Goal: Information Seeking & Learning: Learn about a topic

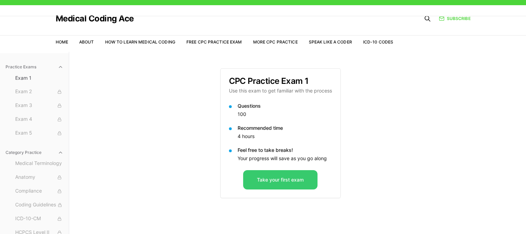
scroll to position [23, 0]
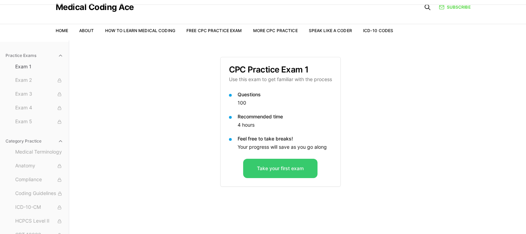
click at [276, 169] on button "Take your first exam" at bounding box center [280, 168] width 74 height 19
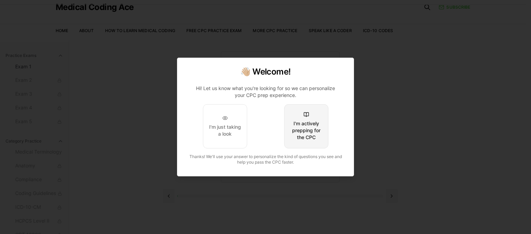
click at [304, 130] on div "I'm actively prepping for the CPC" at bounding box center [306, 130] width 32 height 21
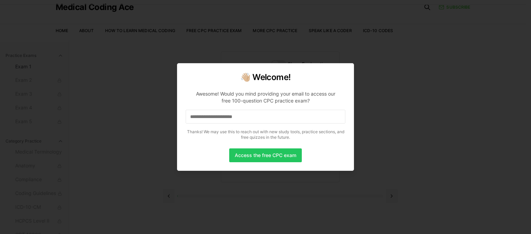
click at [255, 117] on input at bounding box center [266, 117] width 160 height 14
click at [266, 157] on button "Access the free CPC exam" at bounding box center [265, 156] width 73 height 14
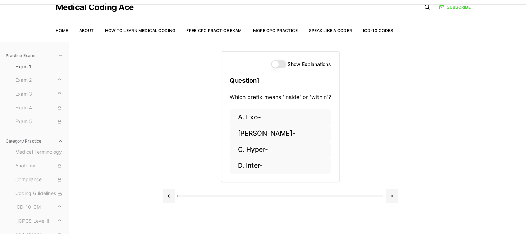
drag, startPoint x: 275, startPoint y: 64, endPoint x: 286, endPoint y: 63, distance: 10.8
click at [286, 63] on div "Show Explanations" at bounding box center [301, 64] width 60 height 8
click at [284, 63] on button "Show Explanations" at bounding box center [278, 64] width 15 height 8
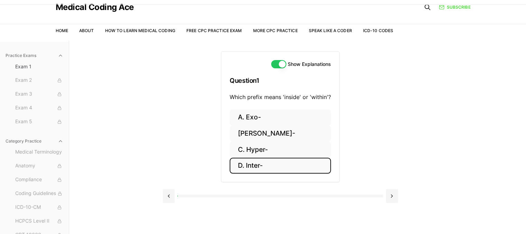
click at [249, 166] on button "D. Inter-" at bounding box center [280, 166] width 101 height 16
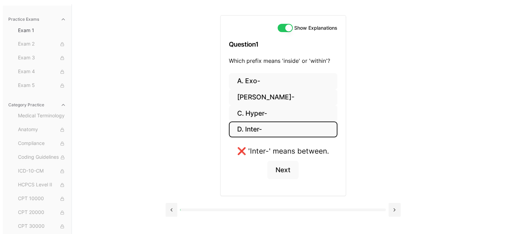
scroll to position [64, 0]
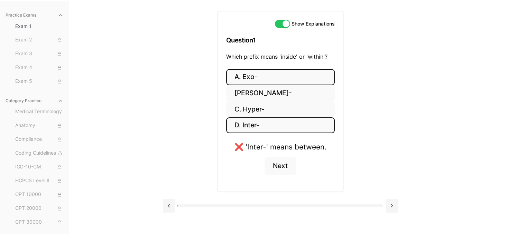
click at [248, 78] on button "A. Exo-" at bounding box center [280, 77] width 109 height 16
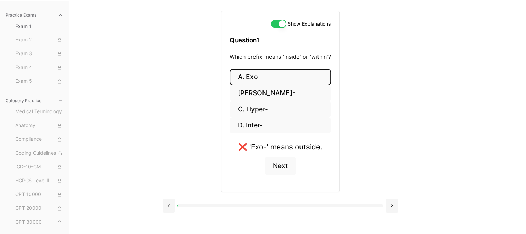
click at [248, 78] on button "A. Exo-" at bounding box center [280, 77] width 101 height 16
click at [253, 92] on button "B. Endo-" at bounding box center [280, 93] width 101 height 16
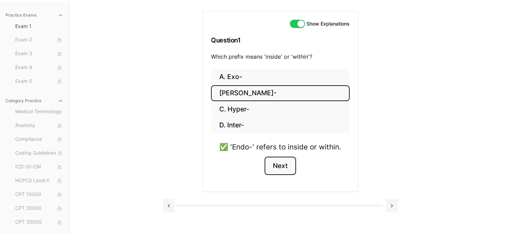
click at [278, 164] on button "Next" at bounding box center [279, 166] width 31 height 19
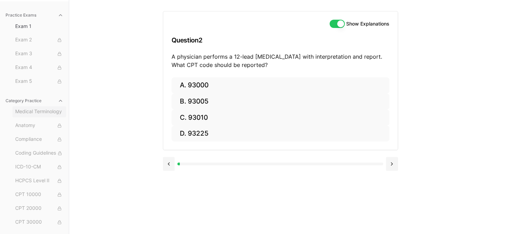
click at [39, 113] on span "Medical Terminology" at bounding box center [39, 112] width 48 height 8
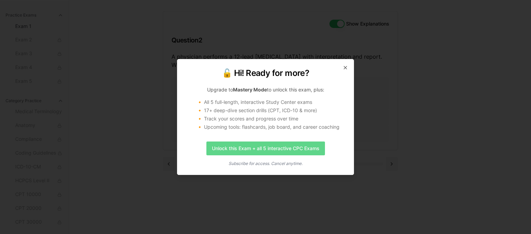
click at [260, 150] on link "Unlock this Exam + all 5 interactive CPC Exams" at bounding box center [265, 149] width 119 height 14
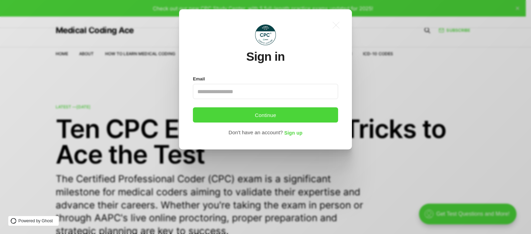
click at [225, 96] on input "Email" at bounding box center [265, 91] width 145 height 15
click at [225, 93] on input "Email" at bounding box center [265, 91] width 145 height 15
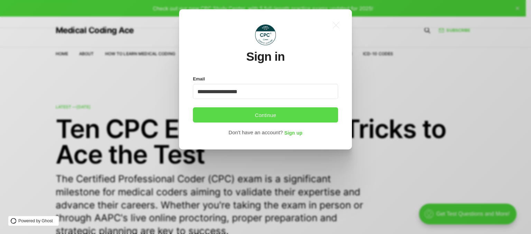
type input "**********"
click at [272, 113] on button "Continue" at bounding box center [265, 115] width 145 height 15
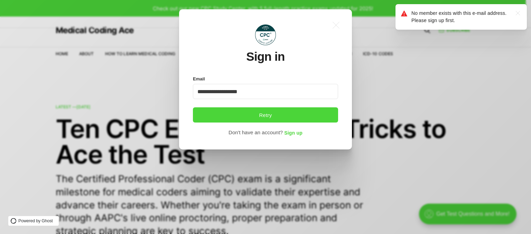
click at [409, 94] on div "**********" at bounding box center [270, 117] width 541 height 234
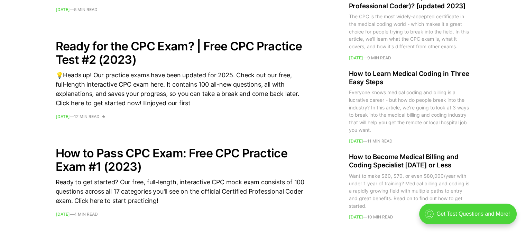
scroll to position [939, 0]
